Goal: Task Accomplishment & Management: Manage account settings

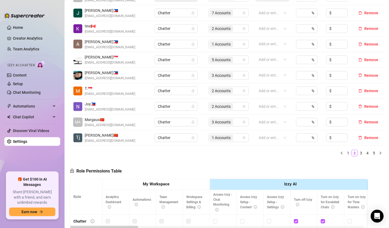
scroll to position [108, 0]
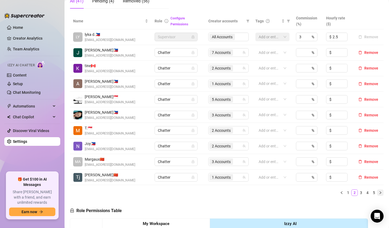
click at [379, 192] on icon "right" at bounding box center [380, 192] width 3 height 3
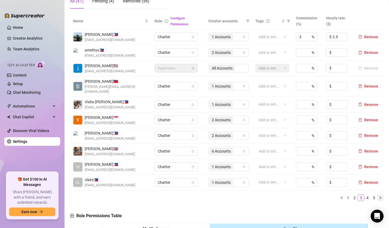
click at [377, 194] on button "button" at bounding box center [380, 197] width 6 height 6
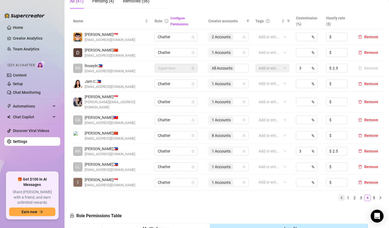
click at [340, 196] on icon "left" at bounding box center [341, 197] width 3 height 3
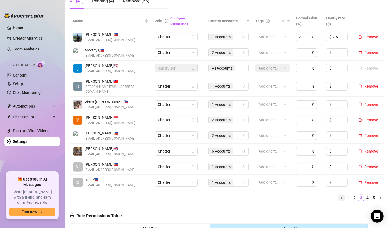
click at [340, 196] on icon "left" at bounding box center [341, 197] width 3 height 3
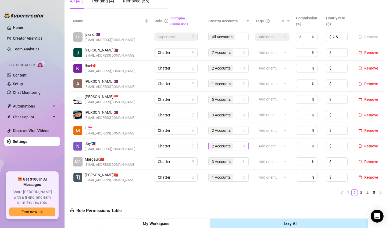
click at [216, 148] on span "2 Accounts" at bounding box center [222, 146] width 24 height 6
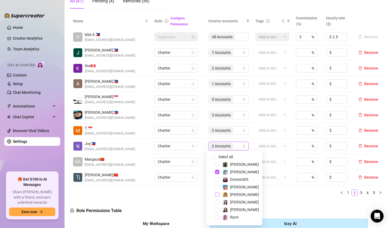
click at [218, 195] on span "Select tree node" at bounding box center [217, 194] width 4 height 4
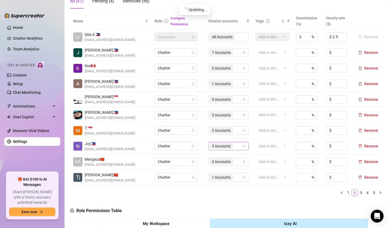
click at [218, 148] on span "3 Accounts" at bounding box center [221, 146] width 19 height 6
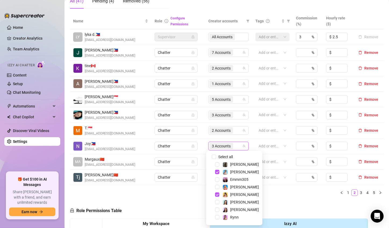
drag, startPoint x: 218, startPoint y: 172, endPoint x: 222, endPoint y: 175, distance: 5.7
click at [218, 173] on span "Select tree node" at bounding box center [217, 171] width 4 height 4
click at [278, 199] on div "Name Role Configure Permissions Creator accounts Tags Commission (%) Hourly rat…" at bounding box center [227, 106] width 314 height 187
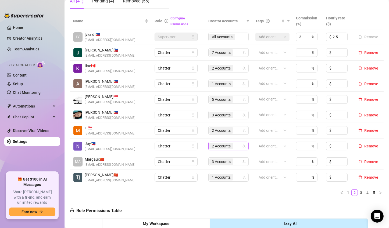
click at [215, 146] on span "2 Accounts" at bounding box center [221, 146] width 19 height 6
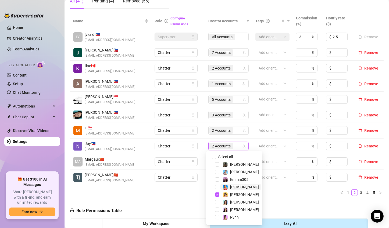
scroll to position [14, 0]
